Goal: Task Accomplishment & Management: Manage account settings

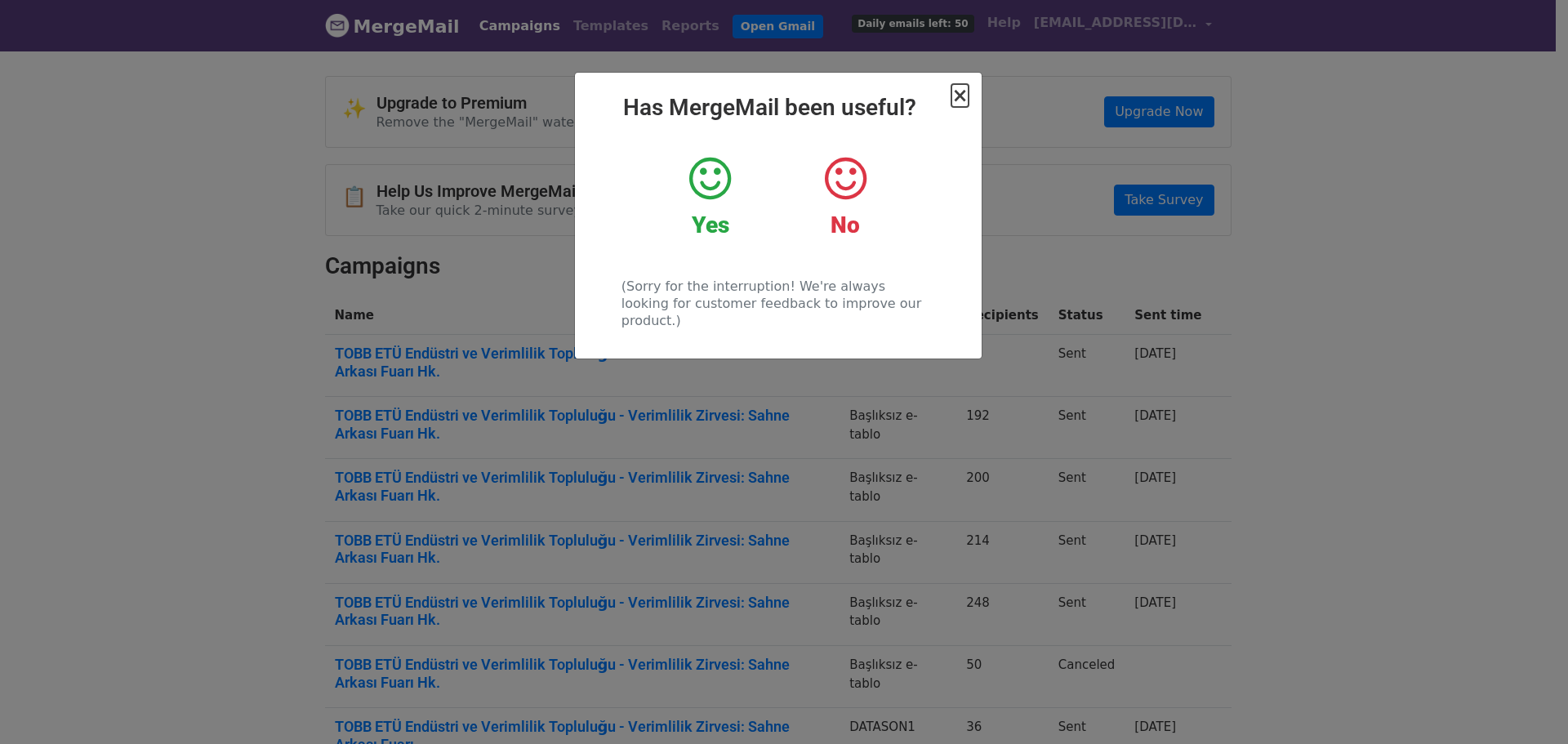
click at [964, 97] on span "×" at bounding box center [959, 95] width 17 height 23
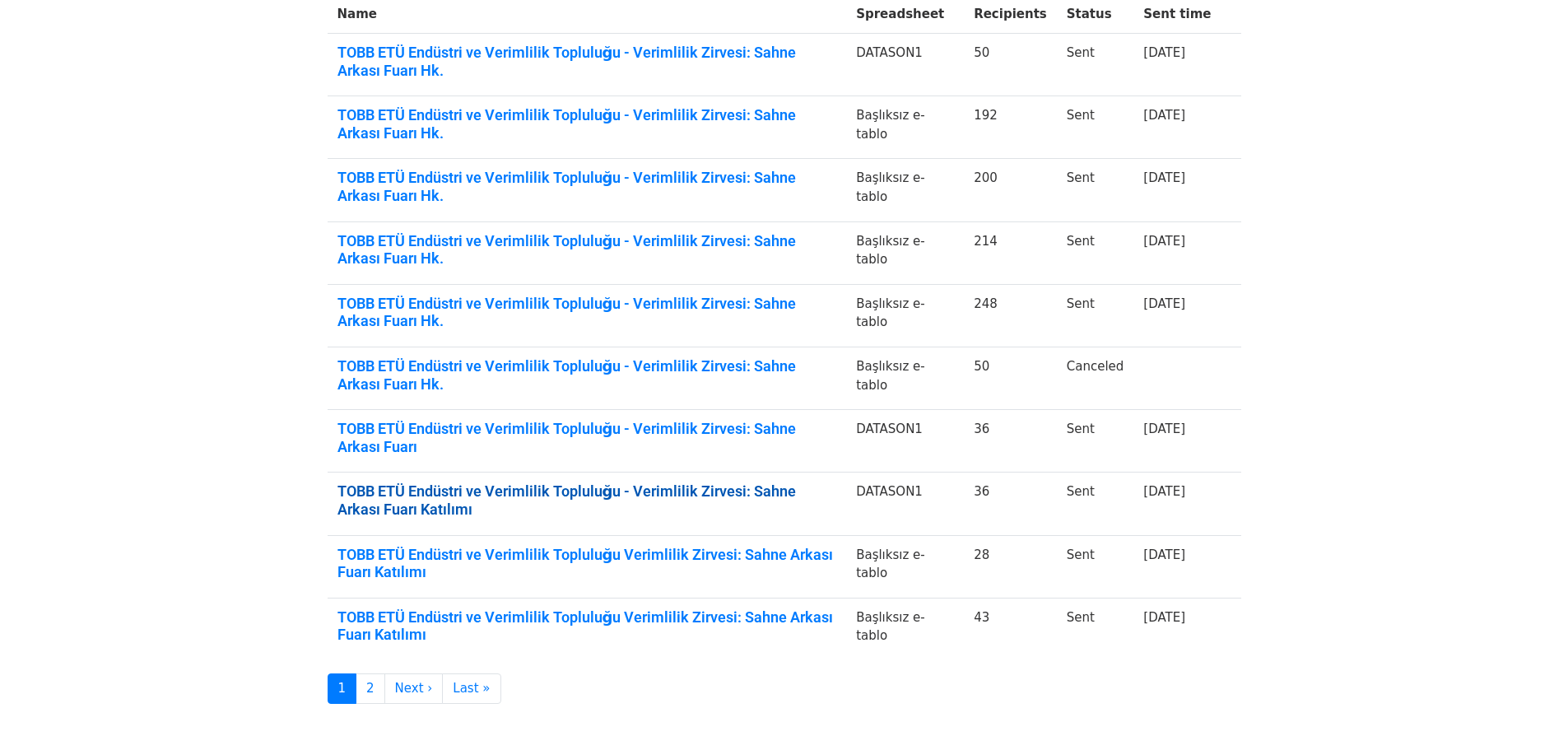
scroll to position [308, 0]
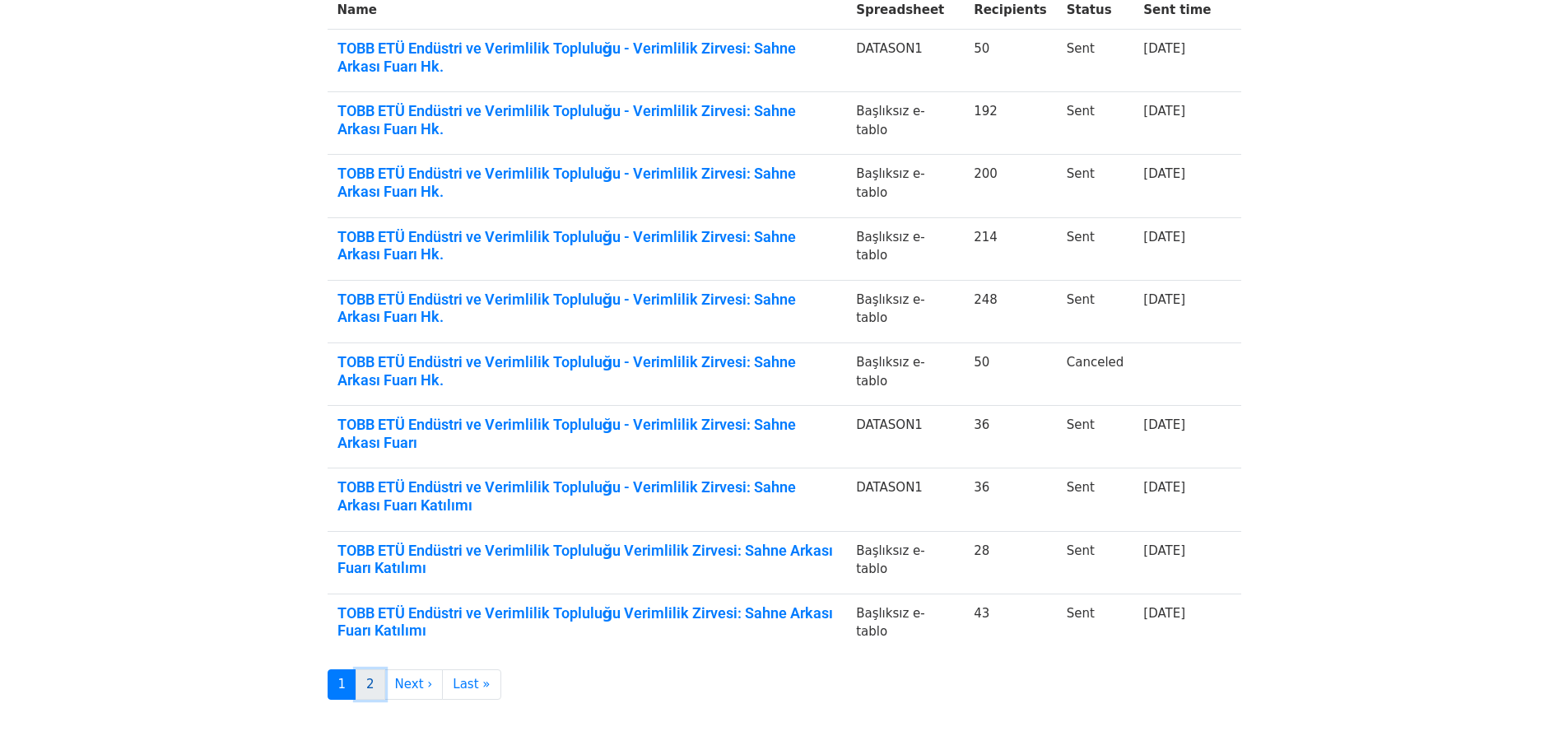
click at [371, 689] on link "2" at bounding box center [370, 684] width 30 height 31
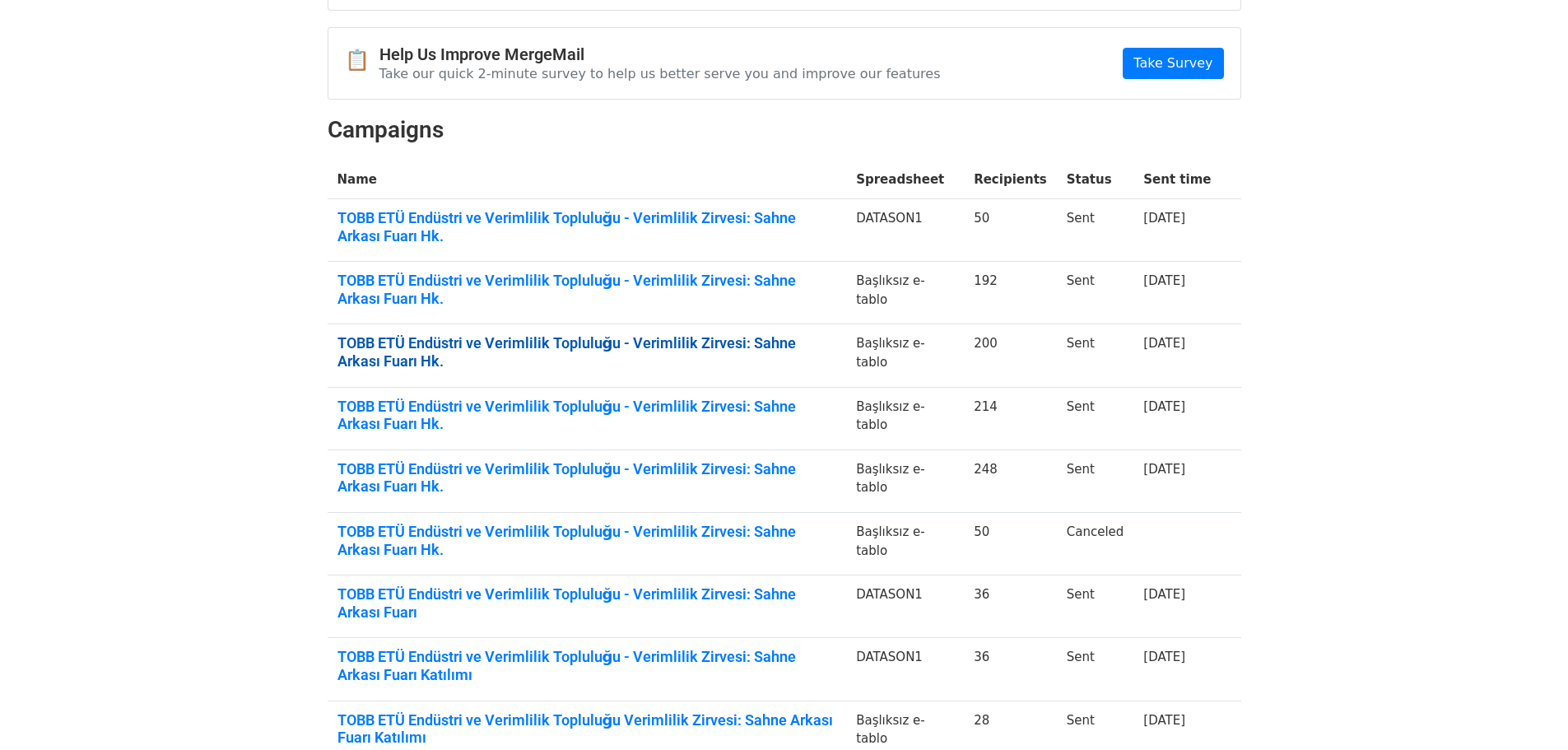
scroll to position [164, 0]
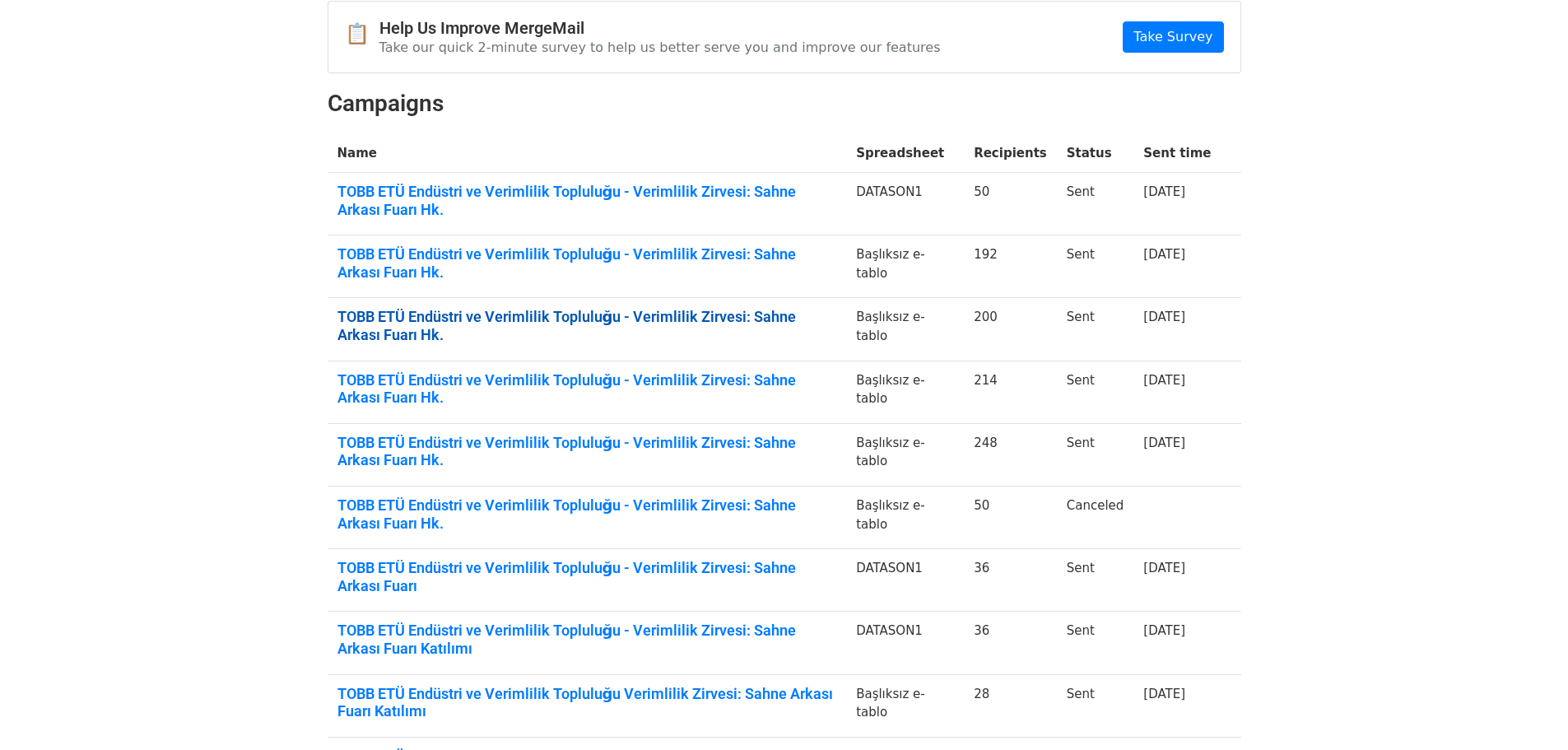
click at [671, 323] on link "TOBB ETÜ Endüstri ve Verimlilik Topluluğu - Verimlilik Zirvesi: Sahne Arkası Fu…" at bounding box center [587, 326] width 499 height 36
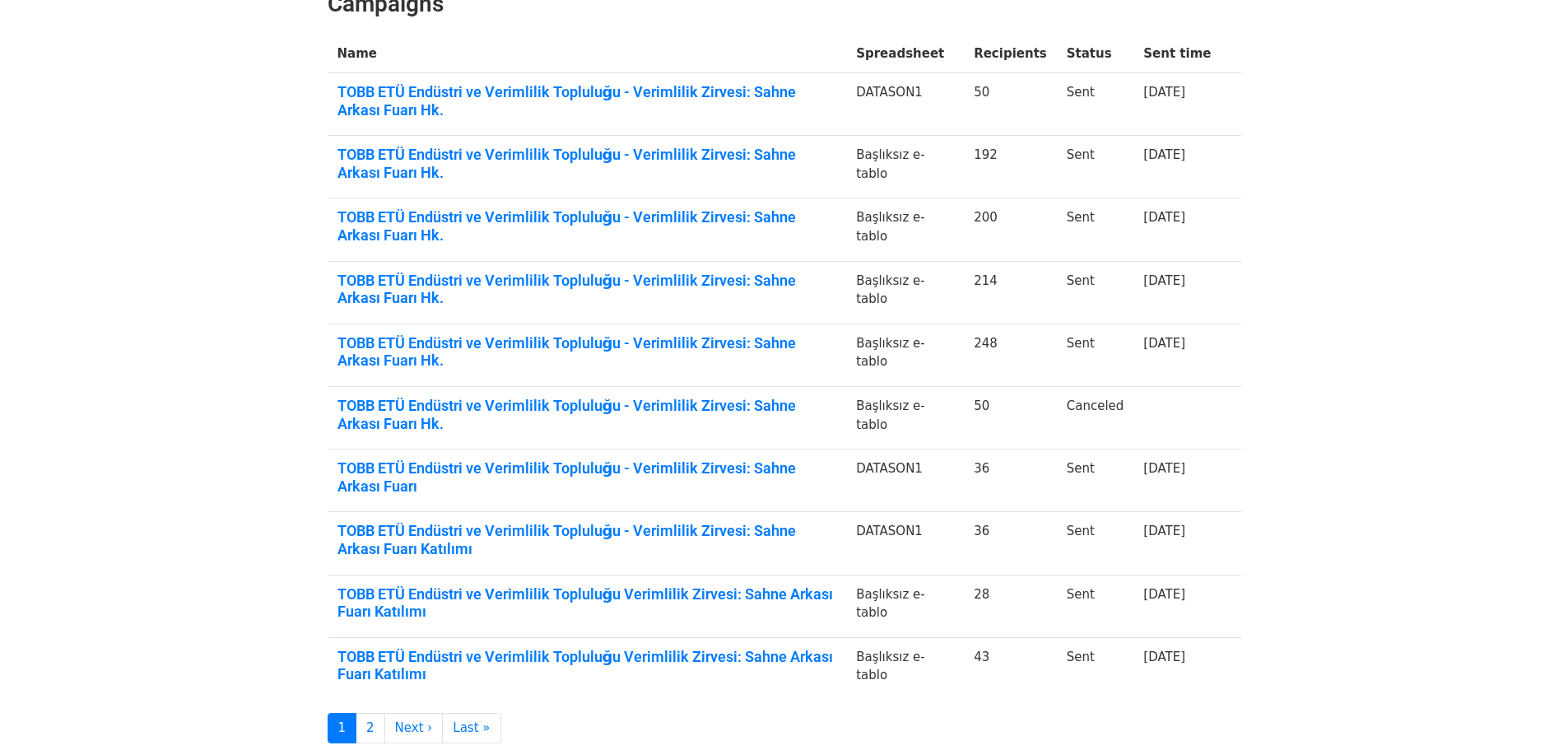
scroll to position [0, 0]
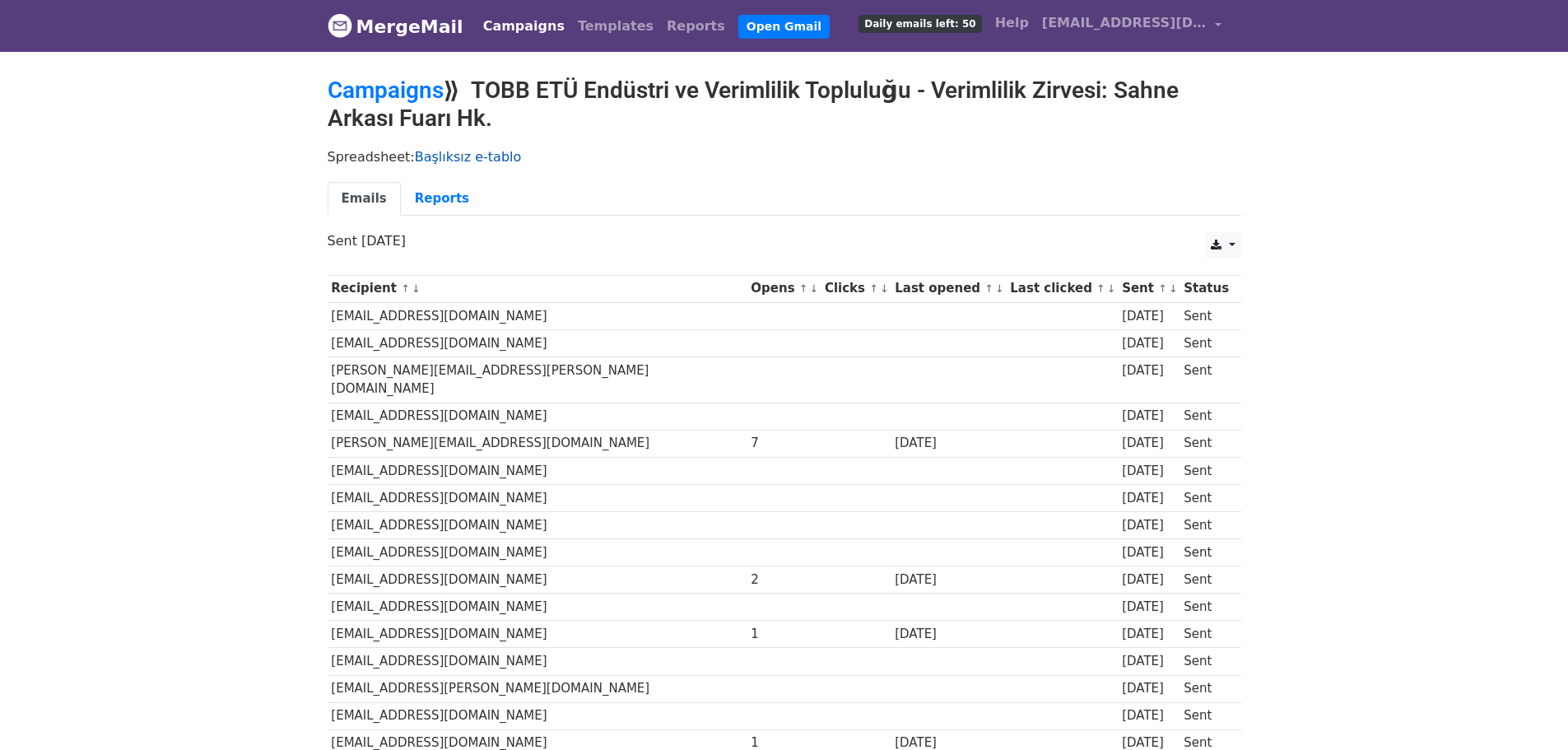
click at [465, 154] on link "Başlıksız e-tablo" at bounding box center [469, 157] width 107 height 16
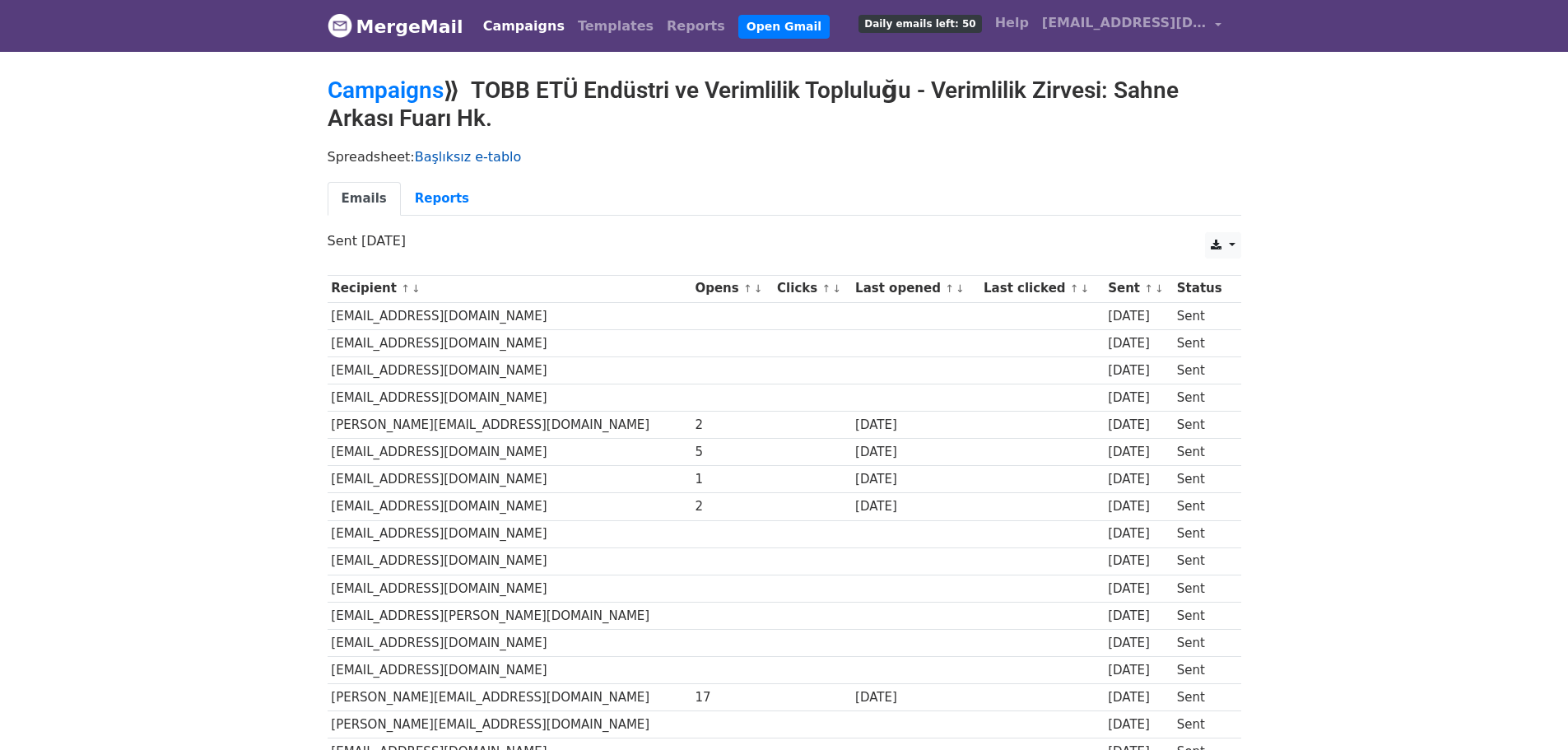
click at [468, 162] on link "Başlıksız e-tablo" at bounding box center [469, 157] width 107 height 16
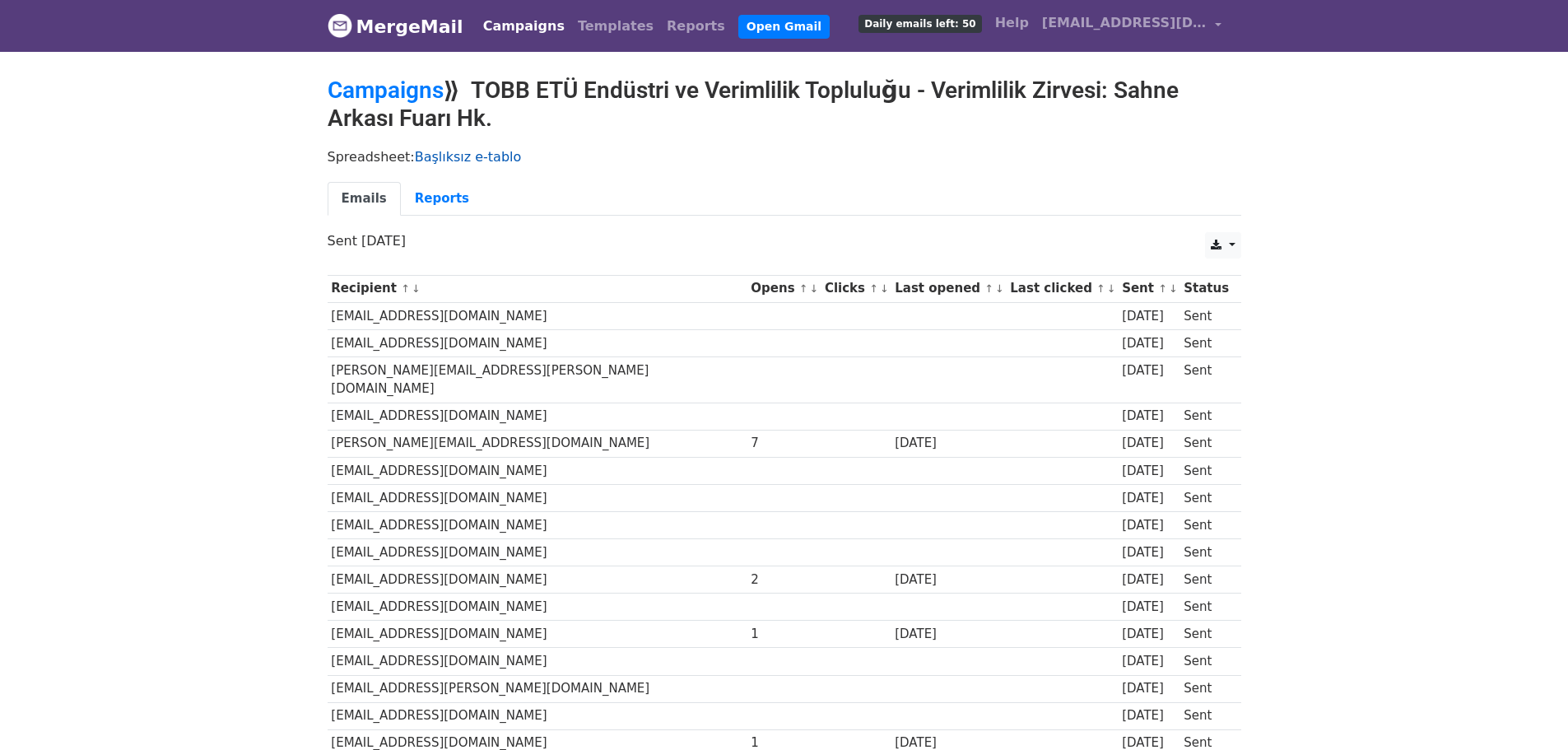
click at [465, 155] on link "Başlıksız e-tablo" at bounding box center [469, 157] width 107 height 16
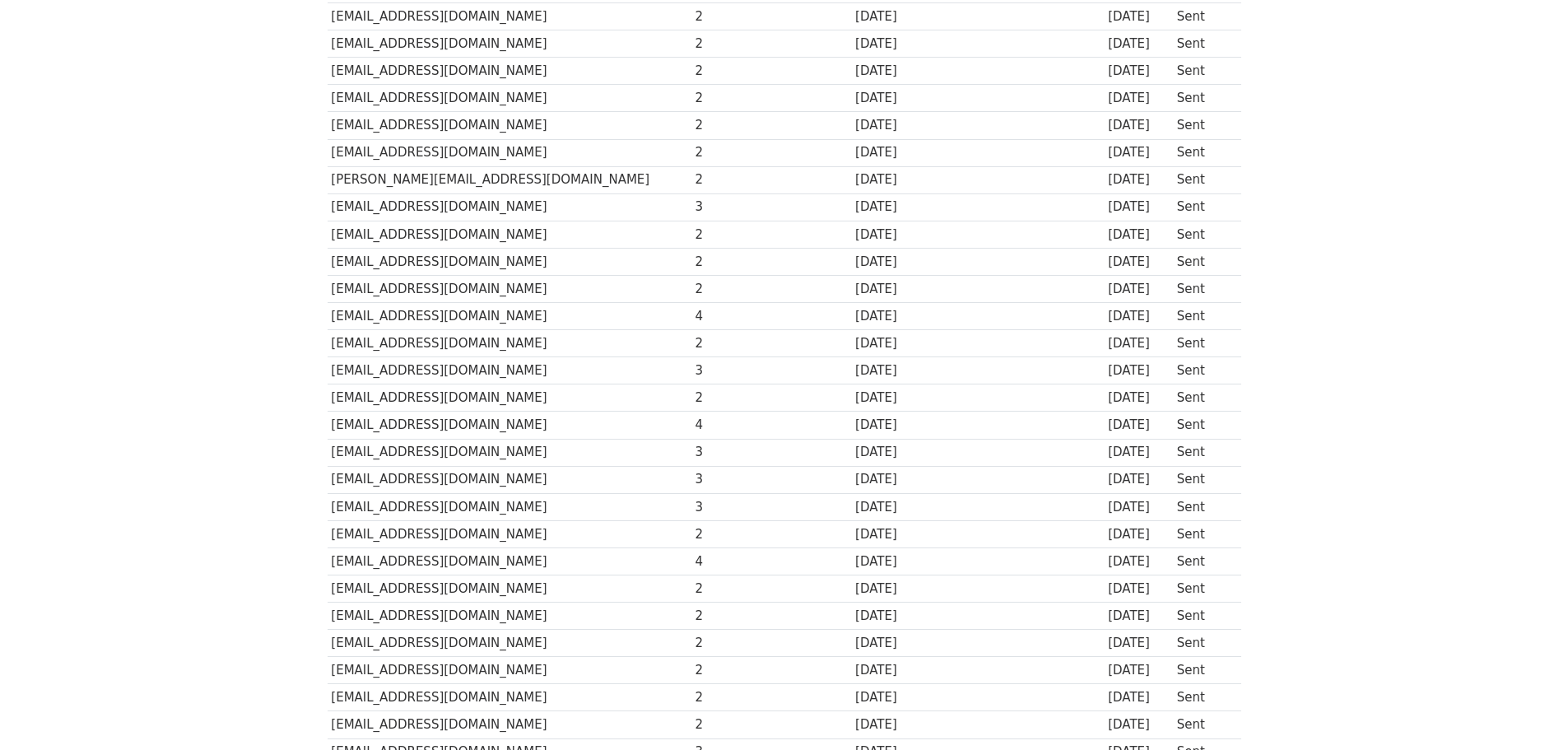
scroll to position [4405, 0]
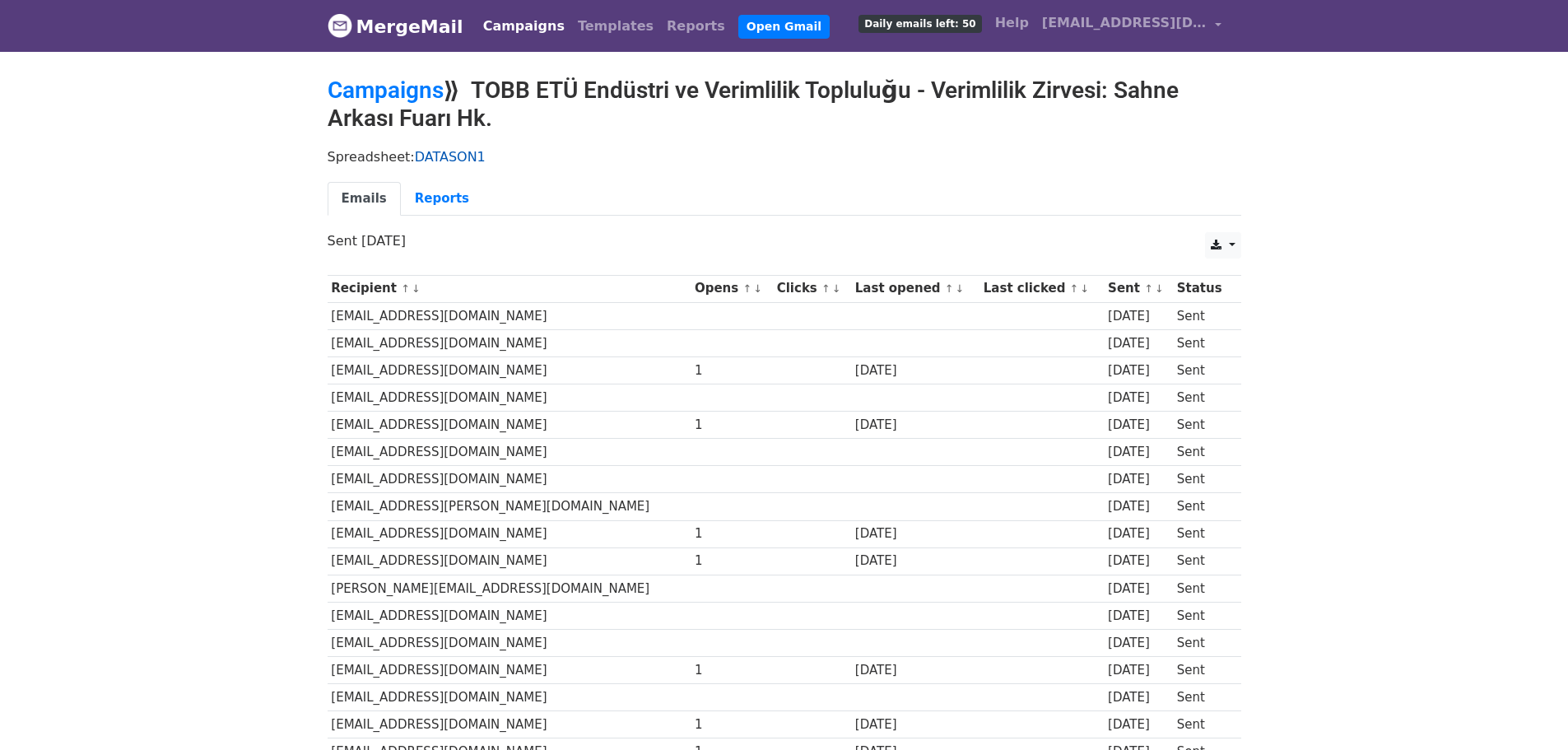
scroll to position [2, 0]
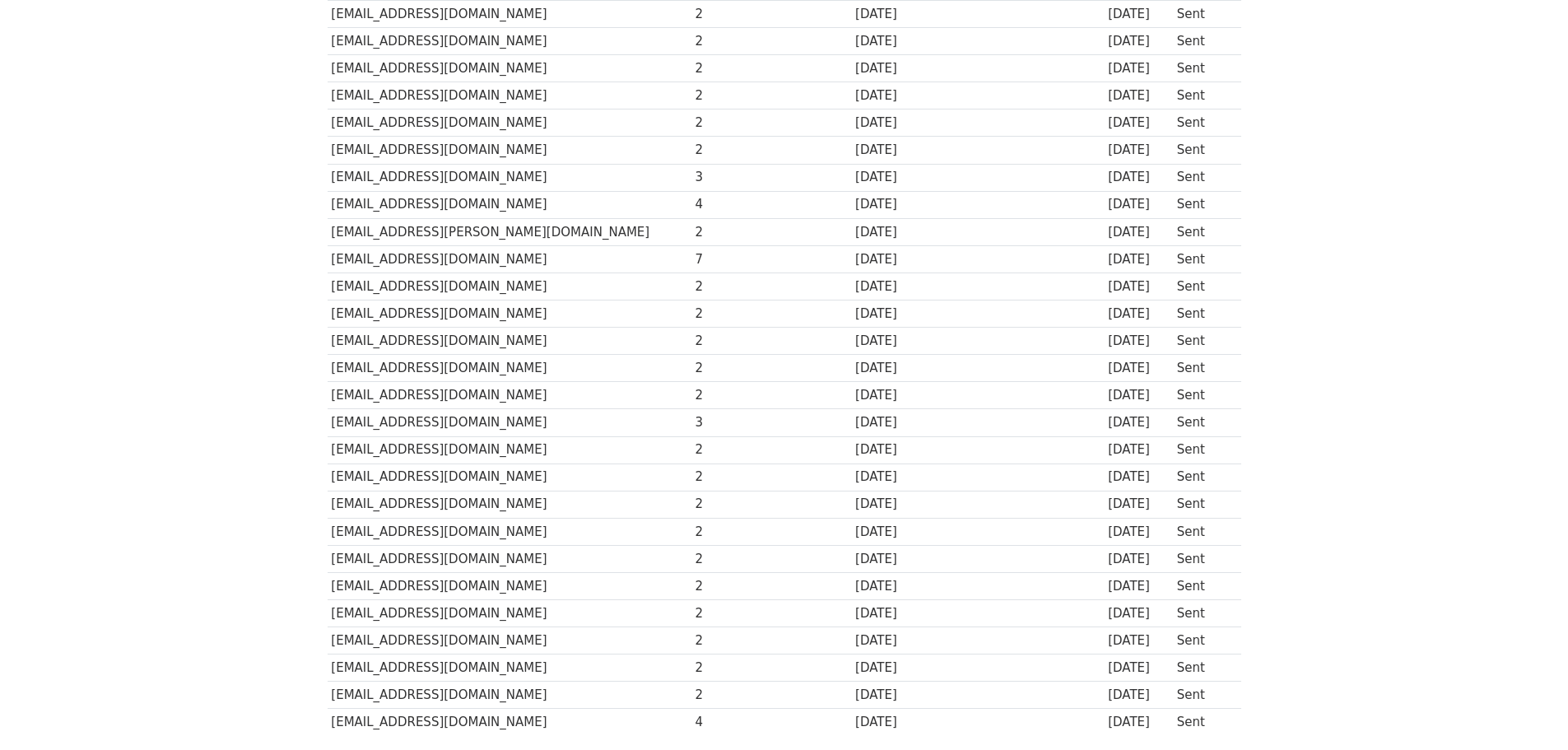
scroll to position [5146, 0]
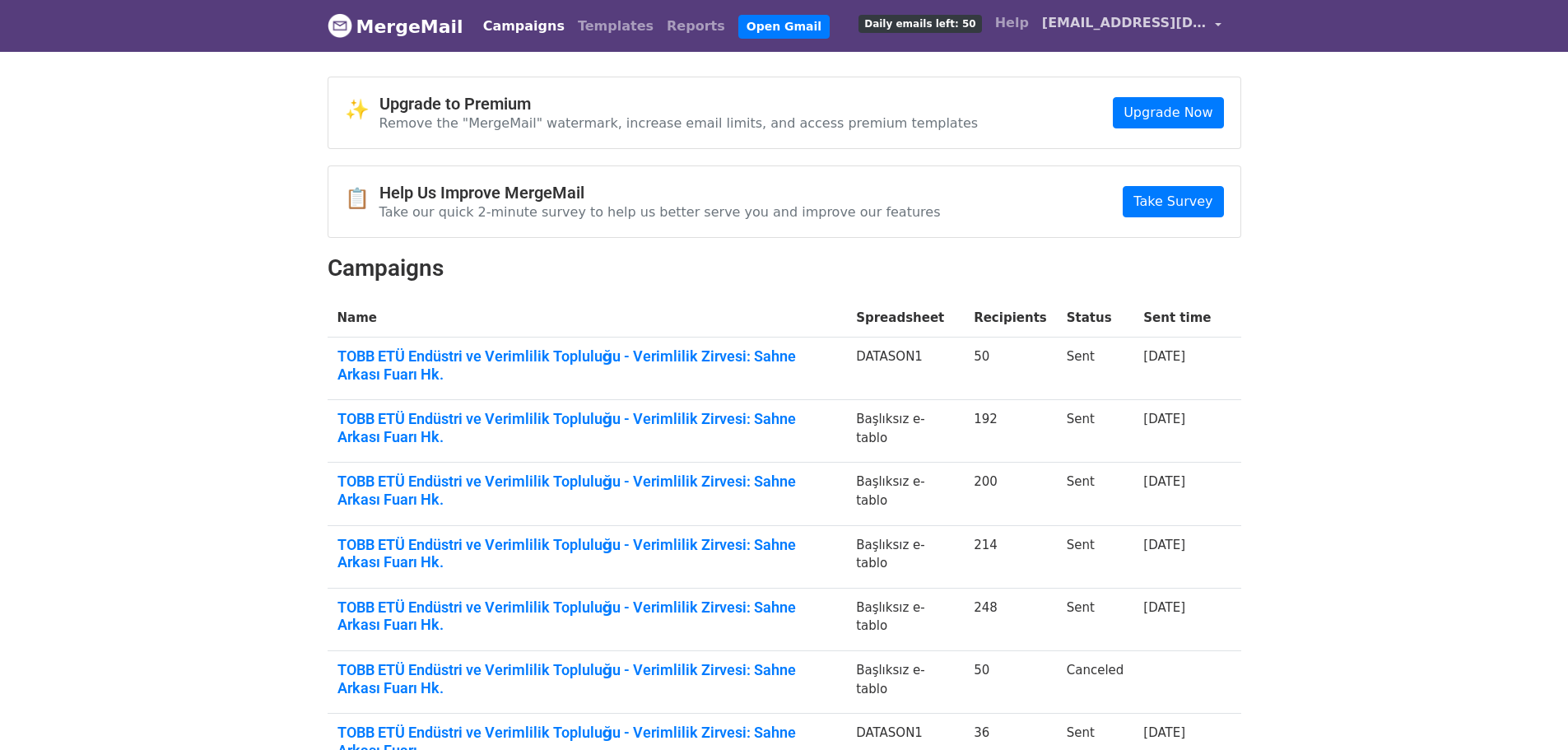
drag, startPoint x: 1096, startPoint y: 40, endPoint x: 1099, endPoint y: 28, distance: 12.4
click at [1097, 37] on link "[EMAIL_ADDRESS][DOMAIN_NAME]" at bounding box center [1131, 26] width 192 height 39
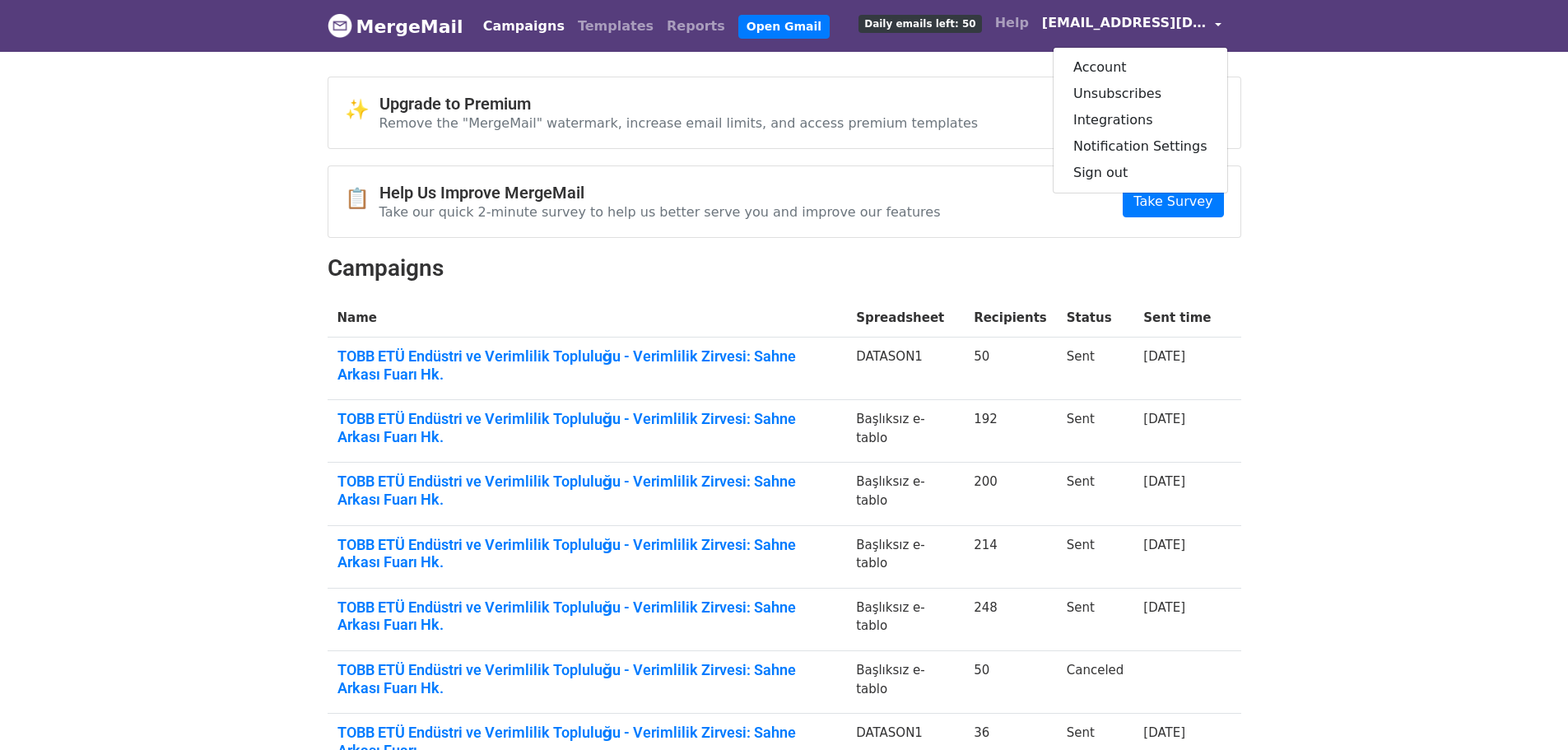
click at [1106, 12] on link "[EMAIL_ADDRESS][DOMAIN_NAME]" at bounding box center [1131, 26] width 192 height 39
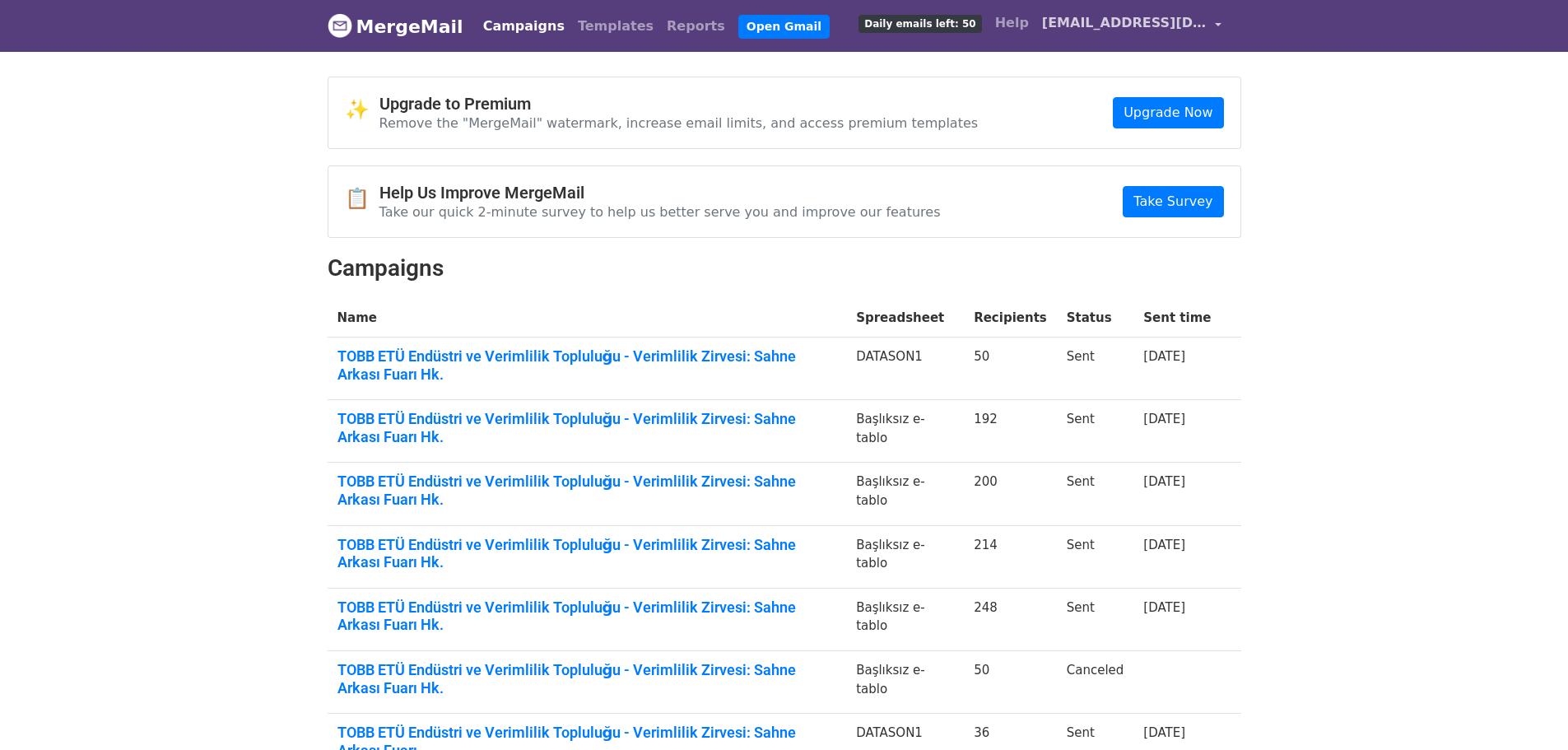
click at [1106, 12] on link "[EMAIL_ADDRESS][DOMAIN_NAME]" at bounding box center [1131, 26] width 192 height 39
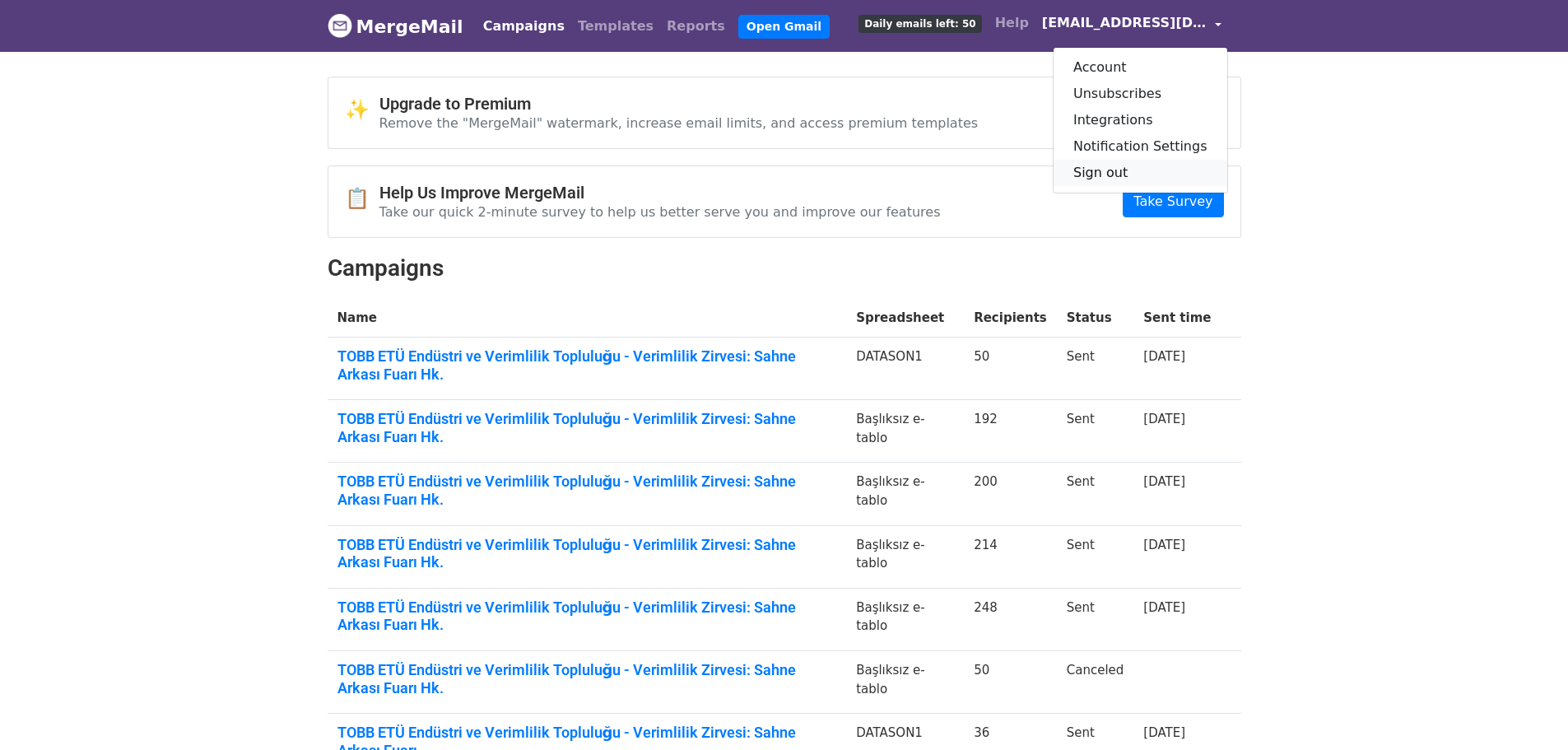
click at [1164, 172] on link "Sign out" at bounding box center [1139, 172] width 173 height 27
